Goal: Subscribe to service/newsletter

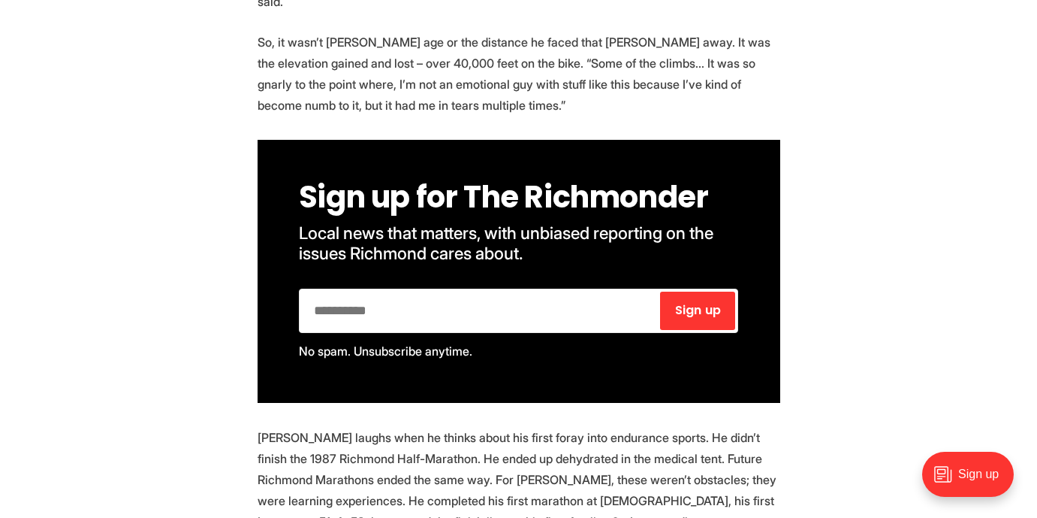
scroll to position [1885, 0]
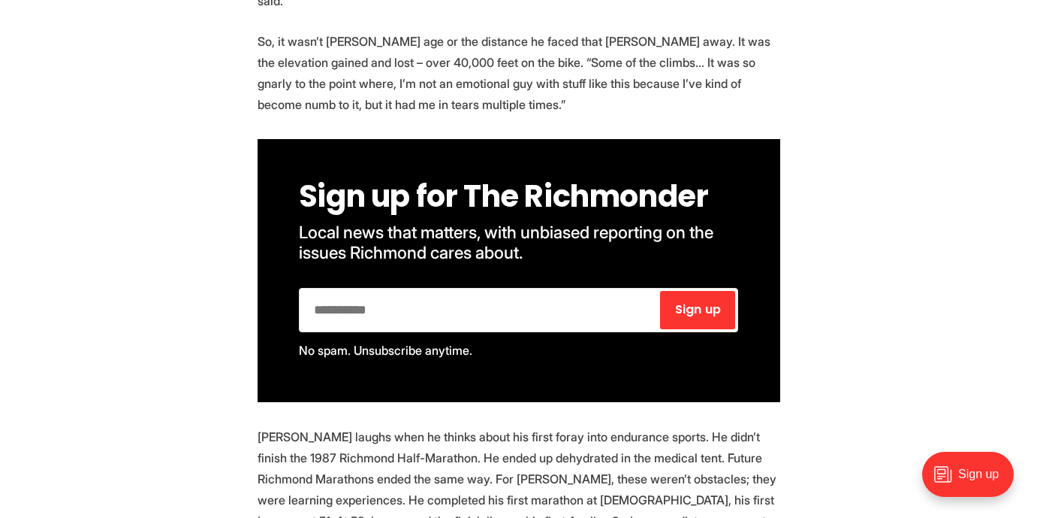
click at [436, 292] on input "email" at bounding box center [480, 310] width 357 height 38
type input "**********"
click at [705, 303] on span "Sign up" at bounding box center [698, 309] width 46 height 12
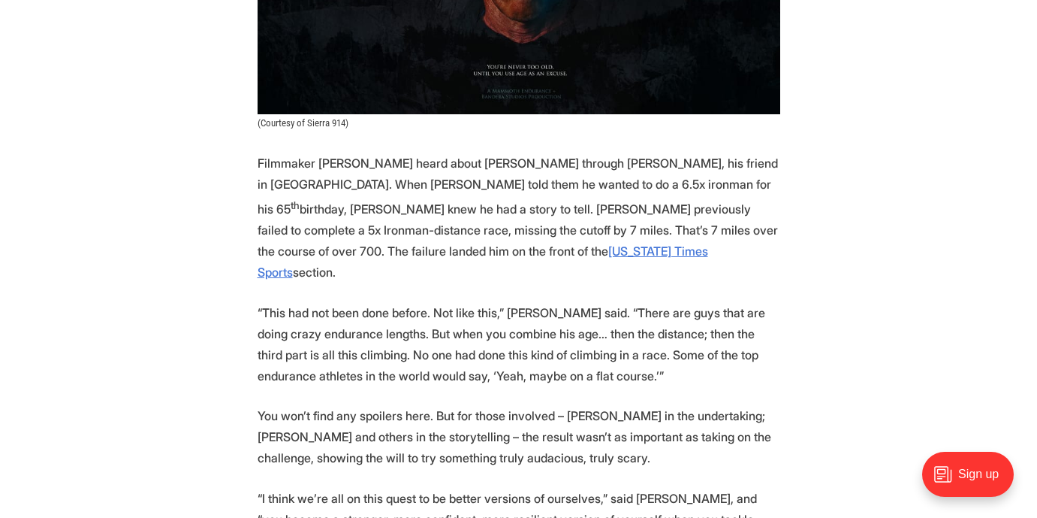
scroll to position [2877, 0]
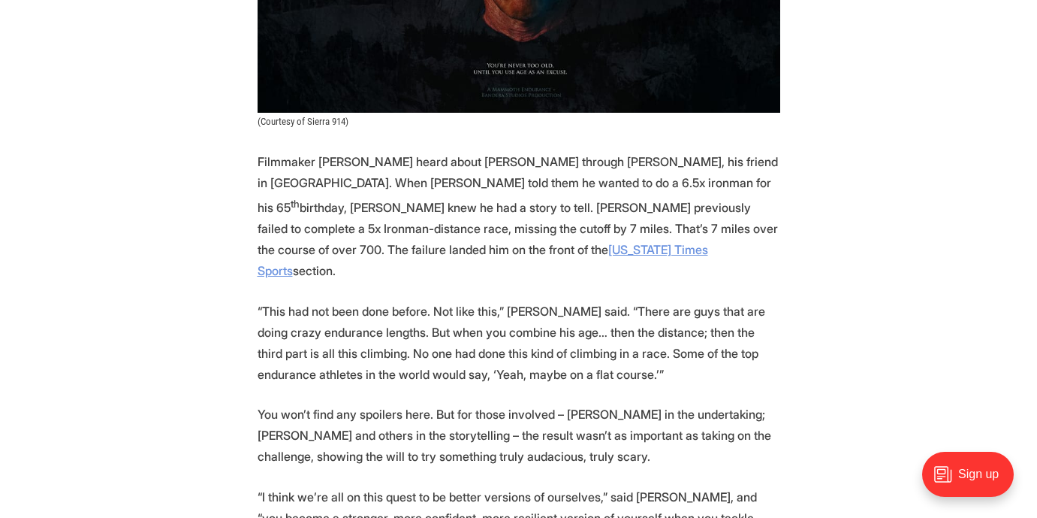
click at [291, 242] on link "New York Times Sports" at bounding box center [483, 260] width 451 height 36
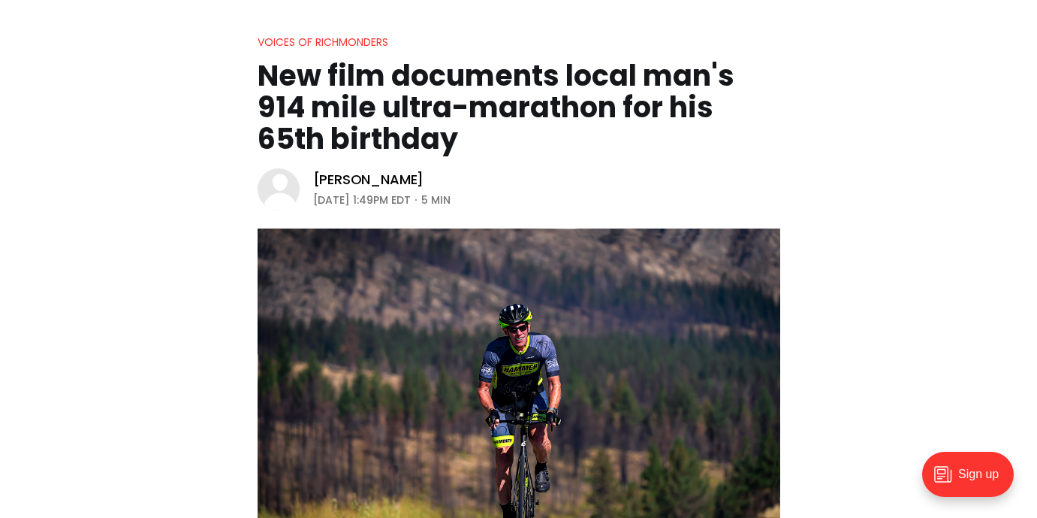
scroll to position [0, 0]
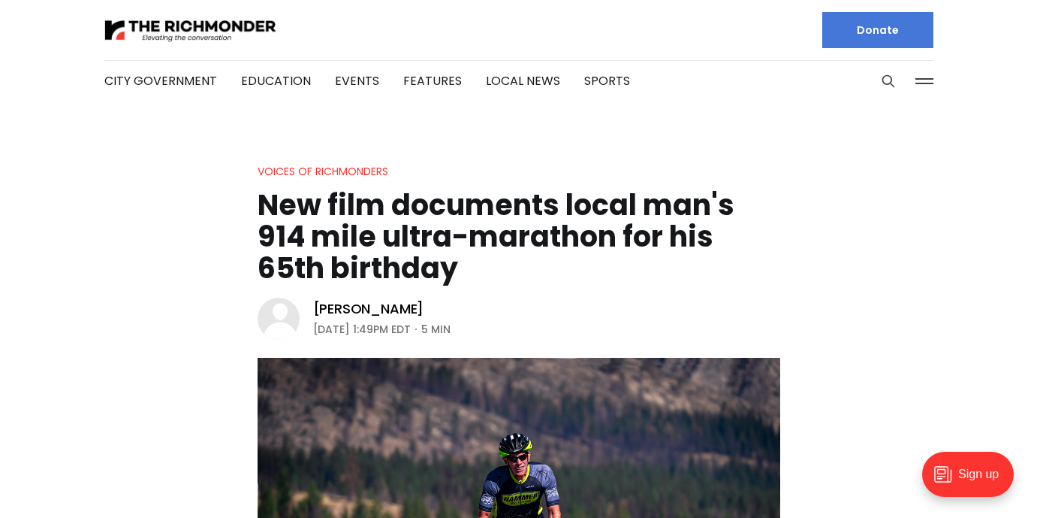
click at [503, 240] on h1 "New film documents local man's 914 mile ultra-marathon for his 65th birthday" at bounding box center [519, 236] width 523 height 95
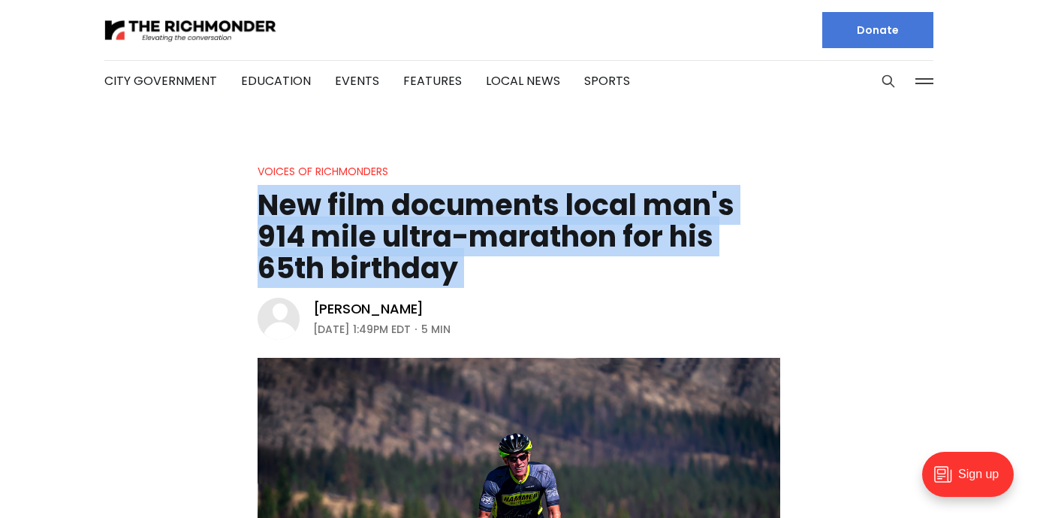
click at [503, 240] on h1 "New film documents local man's 914 mile ultra-marathon for his 65th birthday" at bounding box center [519, 236] width 523 height 95
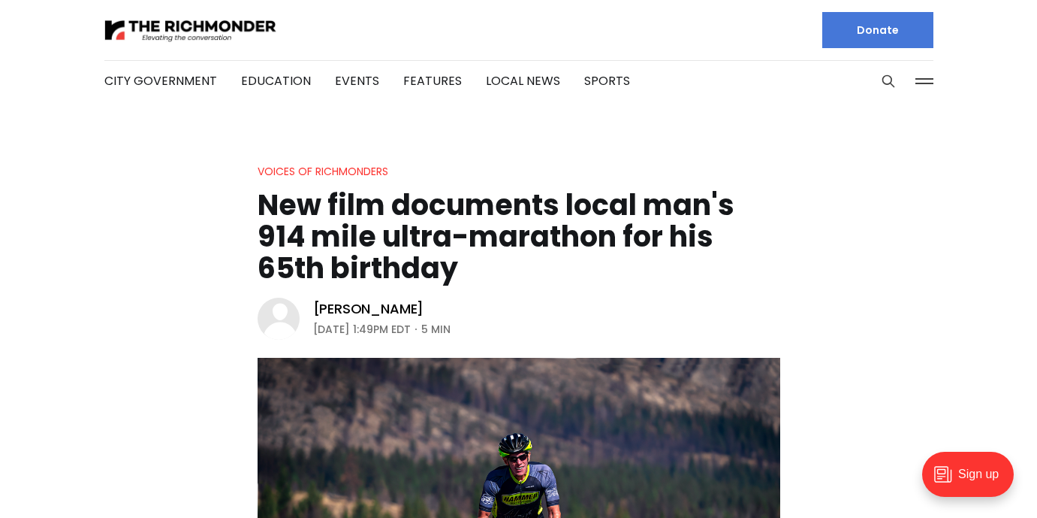
click at [512, 240] on h1 "New film documents local man's 914 mile ultra-marathon for his 65th birthday" at bounding box center [519, 236] width 523 height 95
click at [610, 237] on h1 "New film documents local man's 914 mile ultra-marathon for his 65th birthday" at bounding box center [519, 236] width 523 height 95
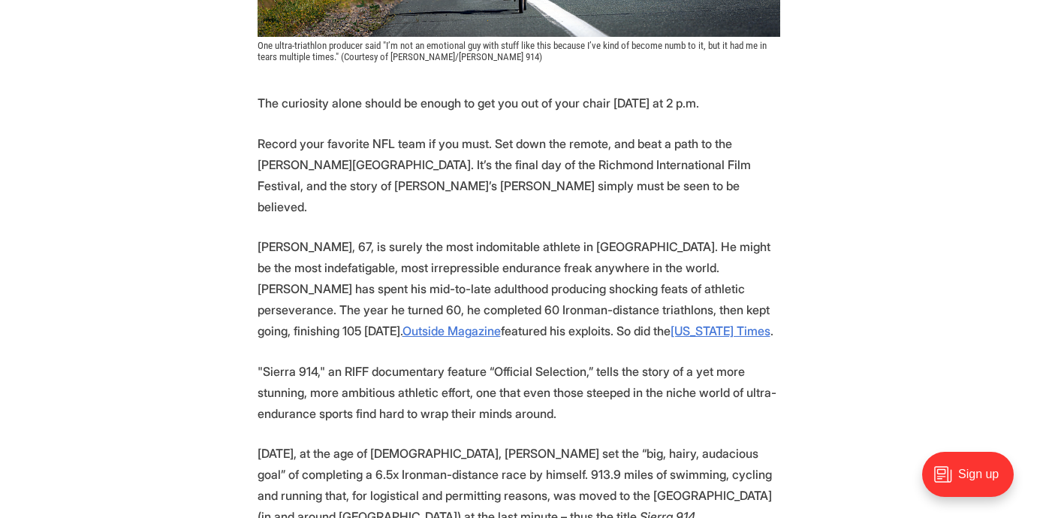
scroll to position [671, 0]
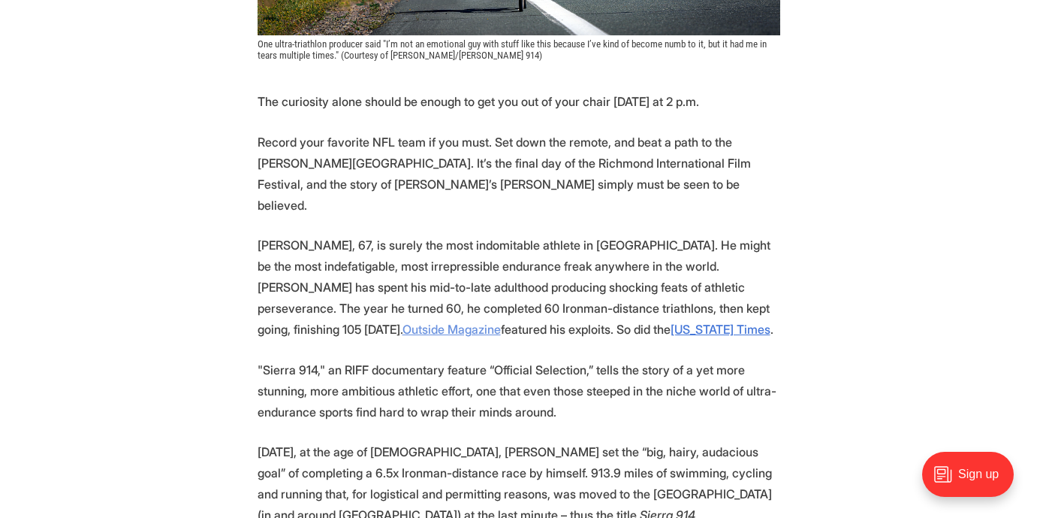
click at [501, 321] on link "Outside Magazine" at bounding box center [452, 328] width 98 height 15
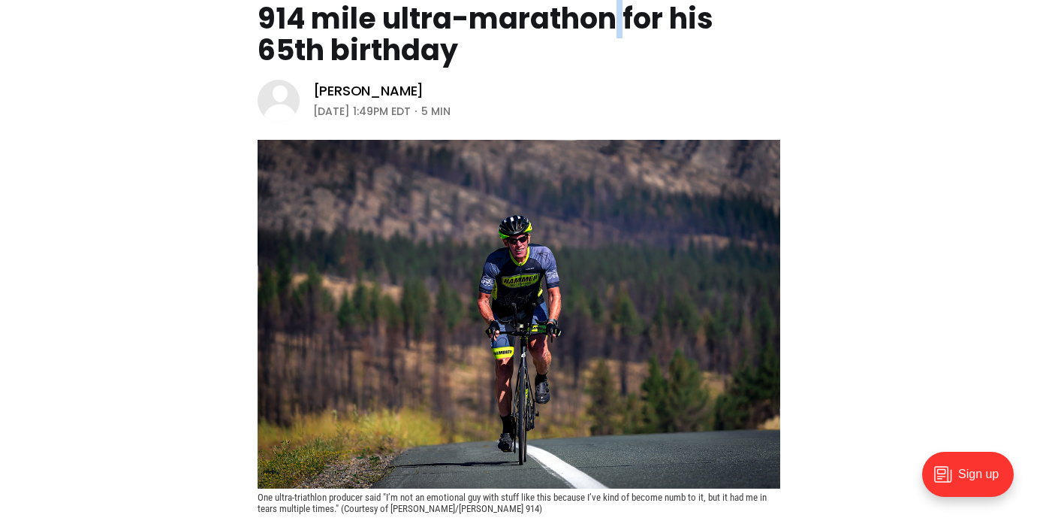
scroll to position [0, 0]
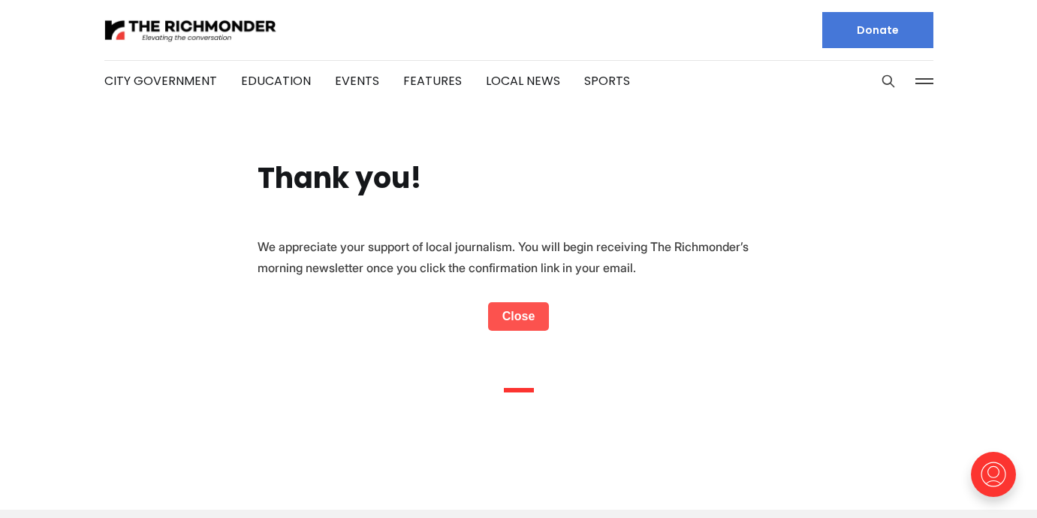
click at [530, 312] on link "Close" at bounding box center [519, 316] width 62 height 29
